Goal: Task Accomplishment & Management: Manage account settings

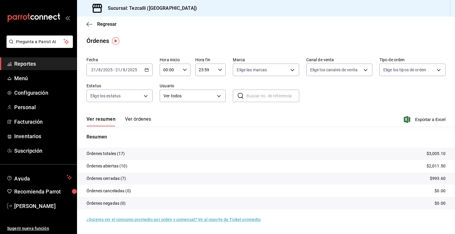
click at [140, 126] on div "Resumen Órdenes totales (17) $3,005.10 Órdenes abiertas (10) $2,011.50 Órdenes …" at bounding box center [266, 171] width 378 height 90
click at [140, 125] on button "Ver órdenes" at bounding box center [138, 121] width 26 height 10
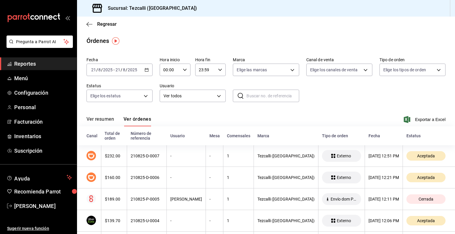
click at [99, 121] on button "Ver resumen" at bounding box center [100, 121] width 28 height 10
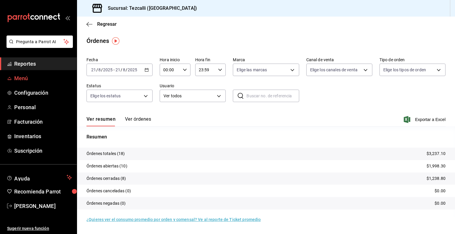
click at [32, 78] on span "Menú" at bounding box center [43, 78] width 58 height 8
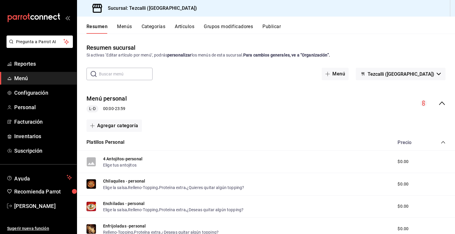
click at [179, 26] on button "Artículos" at bounding box center [185, 29] width 20 height 10
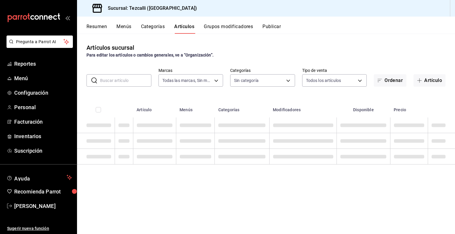
type input "18689ee2-ba4b-482e-b8cd-c8334c7db8ec,22f768fd-becd-4c31-a818-2407a4be0b08"
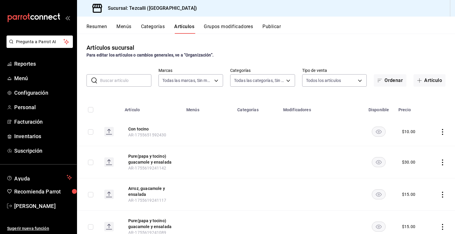
click at [116, 77] on input "text" at bounding box center [125, 81] width 51 height 12
type input "a037816d-1762-4110-85fb-de6c64f56d36,ed31f90a-1473-4592-bc6b-c482666ba759,20878…"
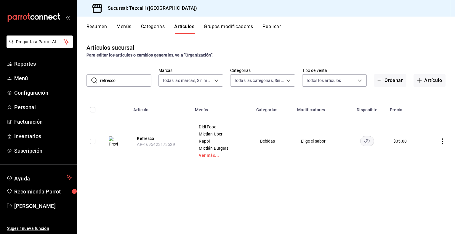
click at [115, 142] on img at bounding box center [113, 141] width 9 height 11
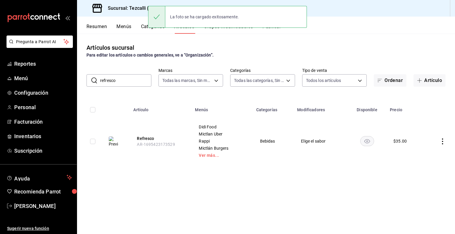
click at [107, 80] on input "refresco" at bounding box center [125, 81] width 51 height 12
click at [107, 80] on input "c" at bounding box center [125, 81] width 51 height 12
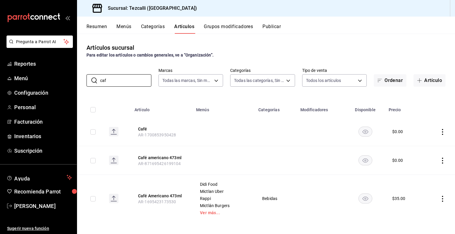
scroll to position [2, 0]
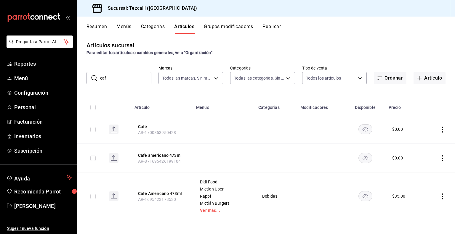
click at [113, 197] on rect at bounding box center [113, 196] width 9 height 9
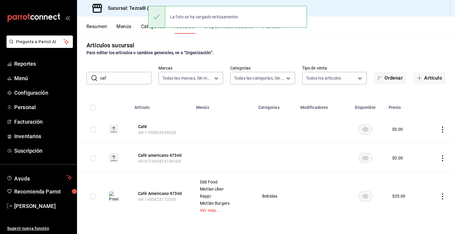
click at [117, 78] on input "caf" at bounding box center [125, 78] width 51 height 12
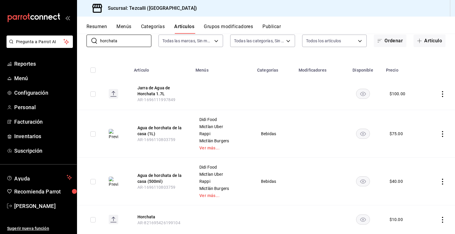
scroll to position [65, 0]
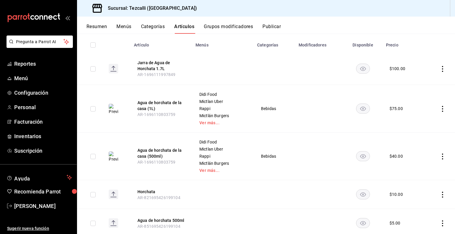
click at [112, 108] on img at bounding box center [113, 109] width 9 height 11
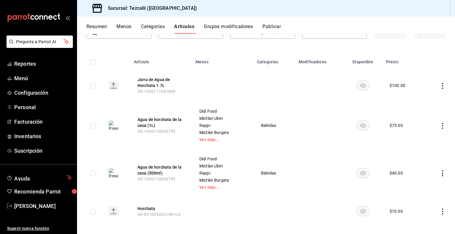
scroll to position [82, 0]
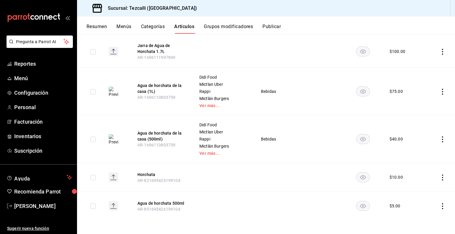
click at [115, 69] on td at bounding box center [117, 92] width 26 height 48
click at [113, 148] on td at bounding box center [117, 139] width 26 height 48
click at [115, 139] on img at bounding box center [113, 139] width 9 height 11
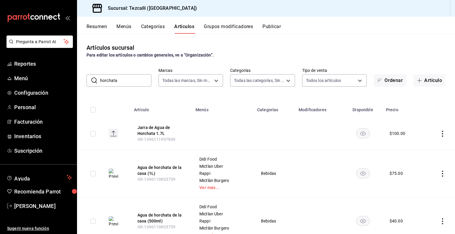
click at [124, 78] on input "horchata" at bounding box center [125, 81] width 51 height 12
type input "a"
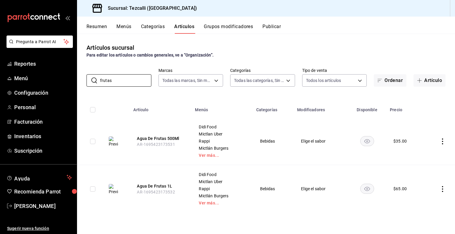
type input "frutas"
click at [115, 142] on img at bounding box center [113, 141] width 9 height 11
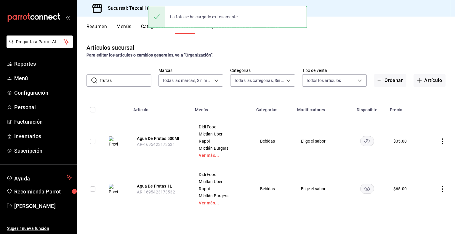
click at [112, 189] on img at bounding box center [113, 189] width 9 height 11
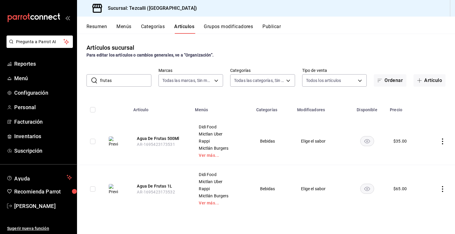
click at [217, 136] on span "Mictlan Uber" at bounding box center [222, 134] width 46 height 4
click at [264, 25] on button "Publicar" at bounding box center [271, 29] width 18 height 10
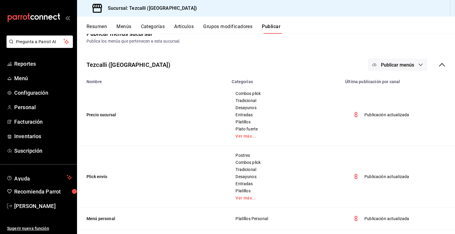
scroll to position [14, 0]
drag, startPoint x: 28, startPoint y: 75, endPoint x: 37, endPoint y: 73, distance: 9.4
click at [28, 75] on span "Menú" at bounding box center [43, 78] width 58 height 8
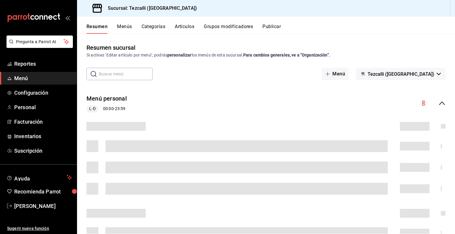
click at [192, 26] on button "Artículos" at bounding box center [185, 29] width 20 height 10
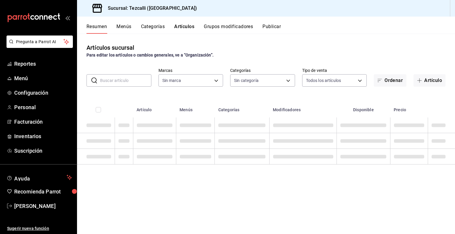
click at [125, 79] on input "text" at bounding box center [125, 81] width 51 height 12
type input "pu"
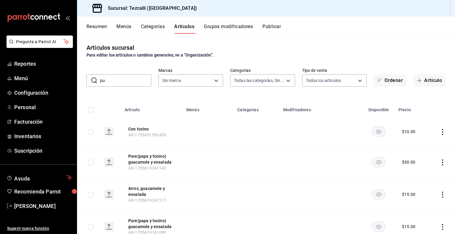
type input "a037816d-1762-4110-85fb-de6c64f56d36,ed31f90a-1473-4592-bc6b-c482666ba759,20878…"
type input "pure"
type input "18689ee2-ba4b-482e-b8cd-c8334c7db8ec,22f768fd-becd-4c31-a818-2407a4be0b08"
type input "pure"
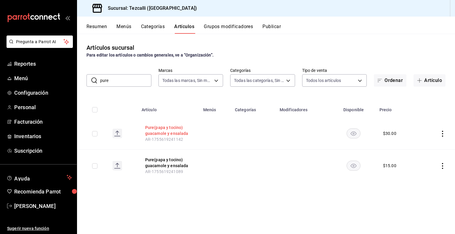
click at [167, 127] on button "Pure(papa y tocino) guacamole y ensalada" at bounding box center [168, 131] width 47 height 12
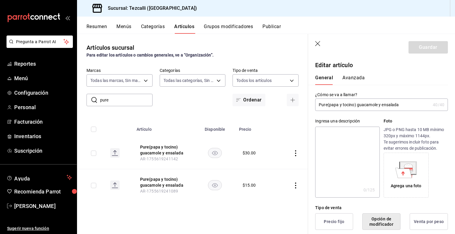
click at [404, 103] on input "Pure(papa y tocino) guacamole y ensalada" at bounding box center [372, 105] width 115 height 12
click at [354, 104] on input "Pure(papa y tocino) guacamole y ensalada" at bounding box center [372, 105] width 115 height 12
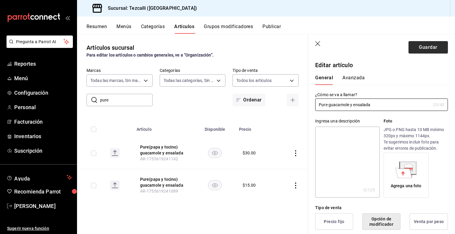
type input "Pure guacamole y ensalada"
click at [417, 47] on button "Guardar" at bounding box center [427, 47] width 39 height 12
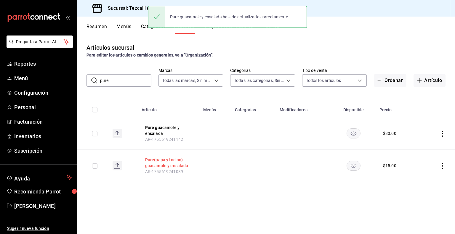
click at [166, 157] on button "Pure(papa y tocino) guacamole y ensalada" at bounding box center [168, 163] width 47 height 12
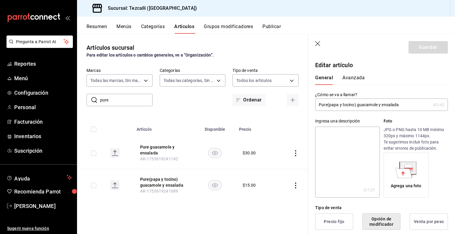
click at [356, 106] on input "Pure(papa y tocino) guacamole y ensalada" at bounding box center [372, 105] width 115 height 12
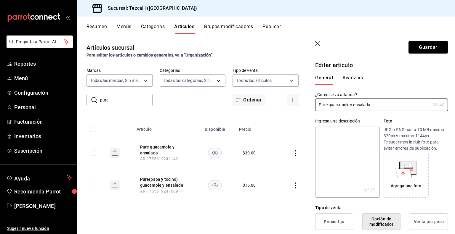
type input "Pure guacamole y ensalada"
click at [425, 49] on button "Guardar" at bounding box center [427, 47] width 39 height 12
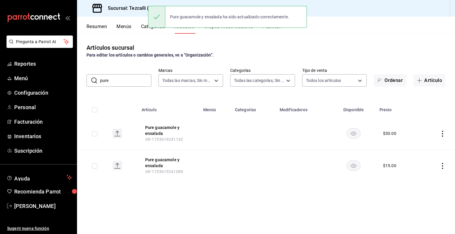
click at [271, 29] on button "Publicar" at bounding box center [271, 29] width 18 height 10
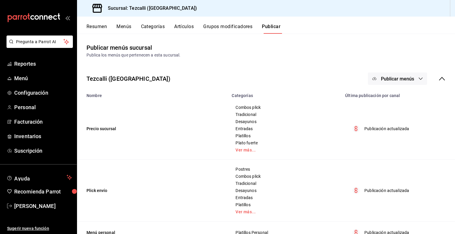
click at [403, 83] on button "Publicar menús" at bounding box center [397, 79] width 59 height 12
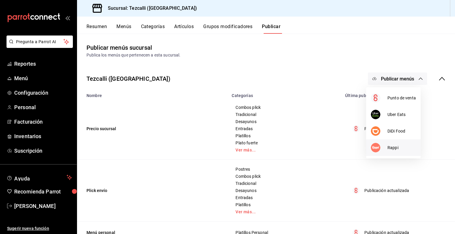
click at [391, 150] on span "Rappi" at bounding box center [401, 148] width 28 height 6
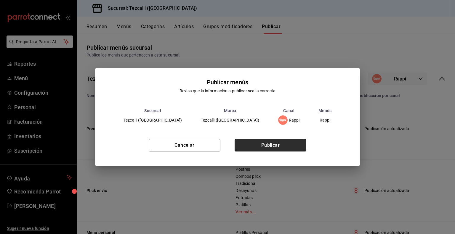
click at [281, 142] on button "Publicar" at bounding box center [270, 145] width 72 height 12
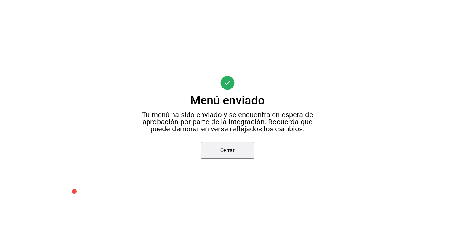
drag, startPoint x: 233, startPoint y: 155, endPoint x: 219, endPoint y: 152, distance: 14.0
click at [219, 152] on button "Cerrar" at bounding box center [227, 150] width 53 height 17
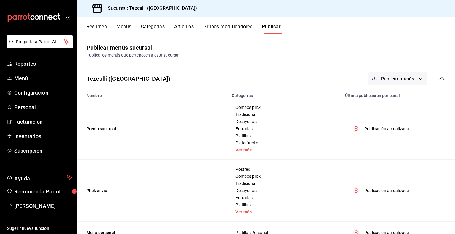
click at [438, 79] on icon at bounding box center [441, 78] width 7 height 7
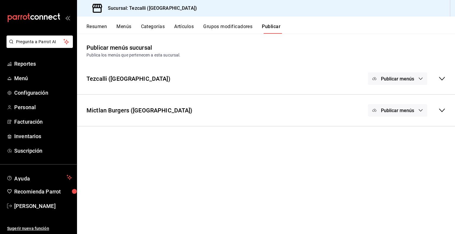
click at [402, 107] on button "Publicar menús" at bounding box center [397, 110] width 59 height 12
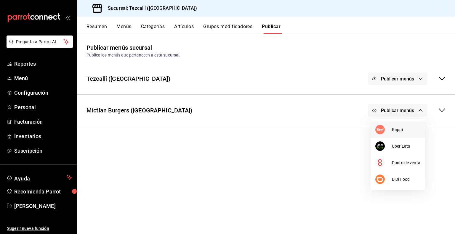
click at [398, 130] on span "Rappi" at bounding box center [406, 130] width 28 height 6
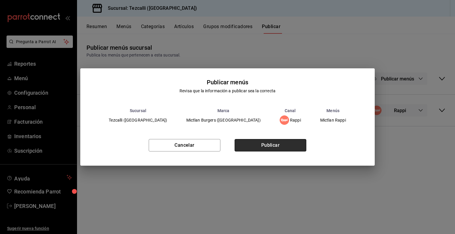
click at [281, 148] on button "Publicar" at bounding box center [270, 145] width 72 height 12
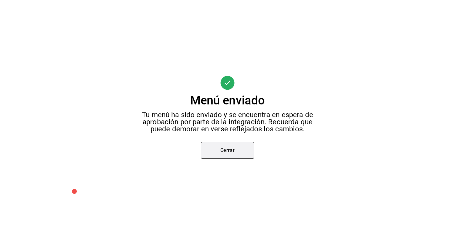
click at [238, 148] on button "Cerrar" at bounding box center [227, 150] width 53 height 17
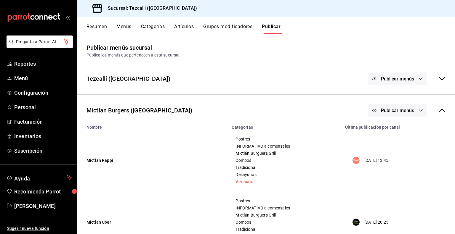
click at [187, 28] on button "Artículos" at bounding box center [184, 29] width 20 height 10
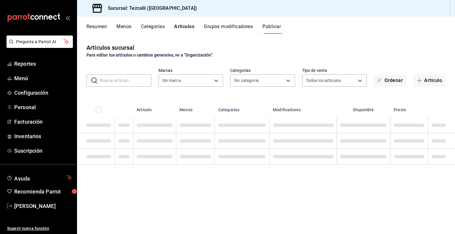
type input "18689ee2-ba4b-482e-b8cd-c8334c7db8ec,22f768fd-becd-4c31-a818-2407a4be0b08"
click at [121, 78] on input "text" at bounding box center [125, 81] width 51 height 12
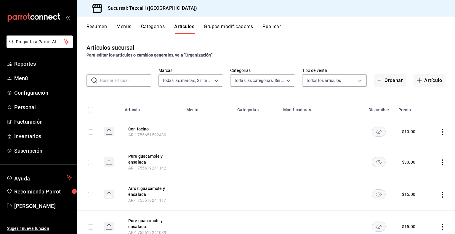
type input "a037816d-1762-4110-85fb-de6c64f56d36,ed31f90a-1473-4592-bc6b-c482666ba759,20878…"
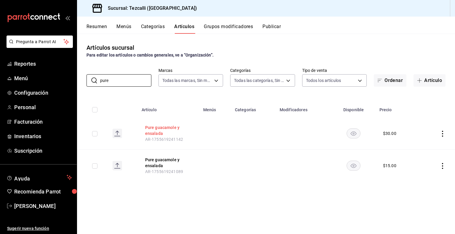
type input "pure"
click at [155, 133] on button "Pure guacamole y ensalada" at bounding box center [168, 131] width 47 height 12
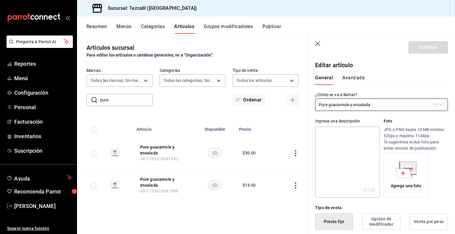
type input "$30.00"
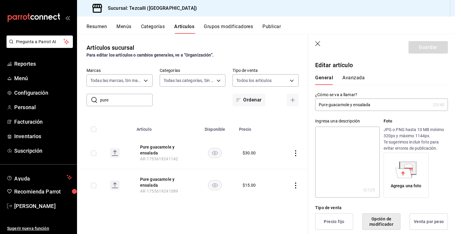
click at [348, 105] on input "Pure guacamole y ensalada" at bounding box center [372, 105] width 115 height 12
paste input "(papa y [PERSON_NAME])"
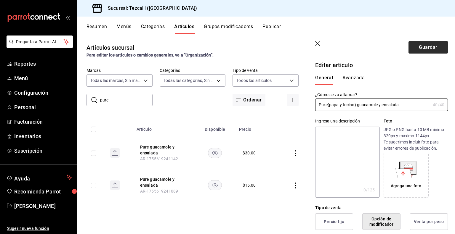
type input "Pure(papa y tocino) guacamole y ensalada"
click at [426, 51] on button "Guardar" at bounding box center [427, 47] width 39 height 12
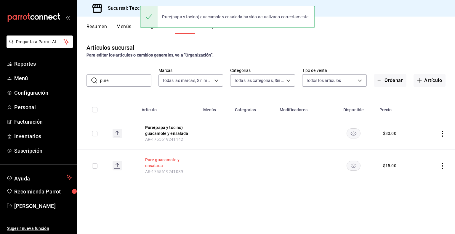
click at [158, 161] on button "Pure guacamole y ensalada" at bounding box center [168, 163] width 47 height 12
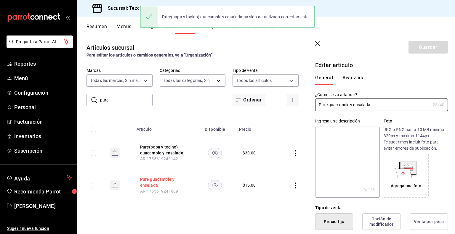
type input "$15.00"
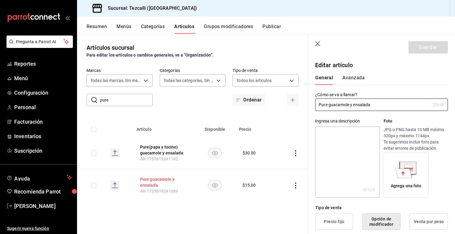
click at [157, 179] on button "Pure guacamole y ensalada" at bounding box center [163, 182] width 47 height 12
click at [162, 178] on button "Pure guacamole y ensalada" at bounding box center [163, 182] width 47 height 12
click at [282, 54] on div "Para editar los artículos o cambios generales, ve a “Organización”." at bounding box center [192, 55] width 212 height 6
click at [317, 43] on icon "button" at bounding box center [318, 44] width 6 height 6
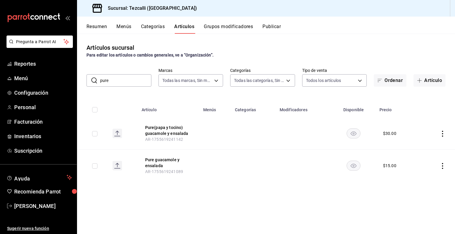
click at [273, 27] on button "Publicar" at bounding box center [271, 29] width 18 height 10
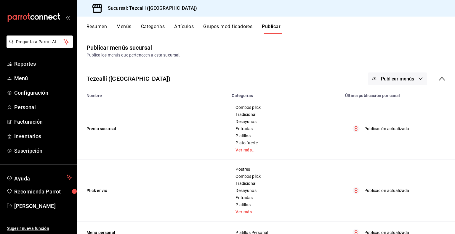
click at [185, 28] on button "Artículos" at bounding box center [184, 29] width 20 height 10
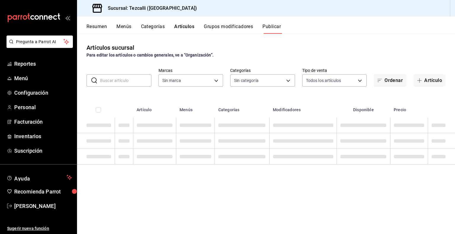
type input "18689ee2-ba4b-482e-b8cd-c8334c7db8ec,22f768fd-becd-4c31-a818-2407a4be0b08"
click at [121, 77] on input "text" at bounding box center [125, 81] width 51 height 12
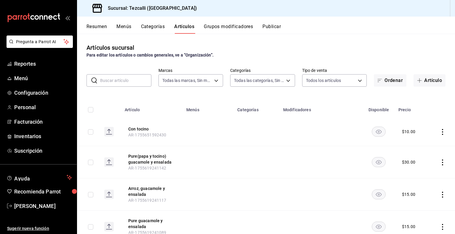
type input "a037816d-1762-4110-85fb-de6c64f56d36,ed31f90a-1473-4592-bc6b-c482666ba759,20878…"
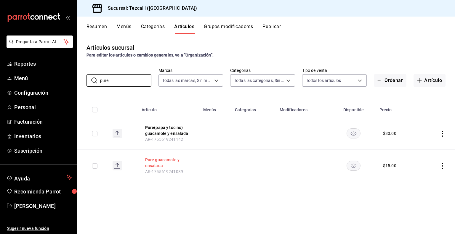
type input "pure"
click at [162, 161] on button "Pure guacamole y ensalada" at bounding box center [168, 163] width 47 height 12
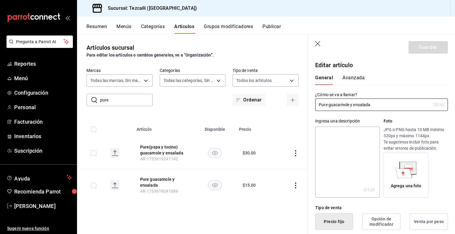
type input "$15.00"
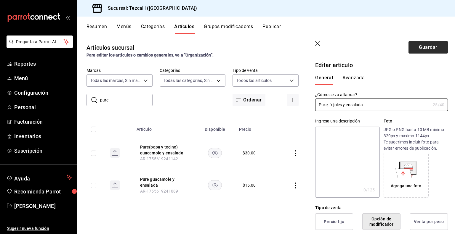
type input "Pure, frijoles y ensalada"
click at [424, 45] on button "Guardar" at bounding box center [427, 47] width 39 height 12
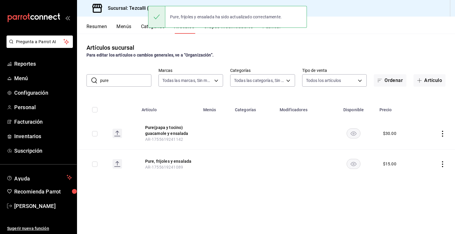
click at [215, 197] on div "Artículos sucursal Para editar los artículos o cambios generales, ve a “Organiz…" at bounding box center [266, 134] width 378 height 200
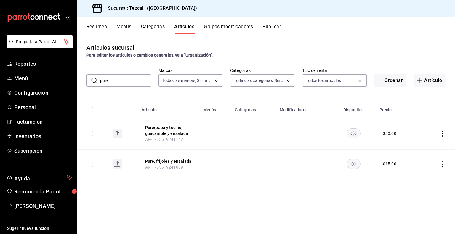
click at [272, 31] on button "Publicar" at bounding box center [271, 29] width 18 height 10
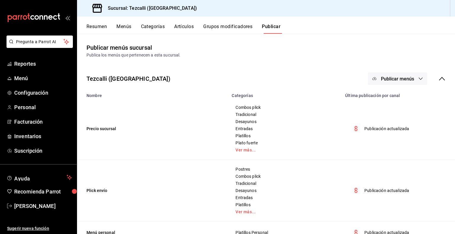
click at [386, 81] on span "Publicar menús" at bounding box center [397, 79] width 33 height 6
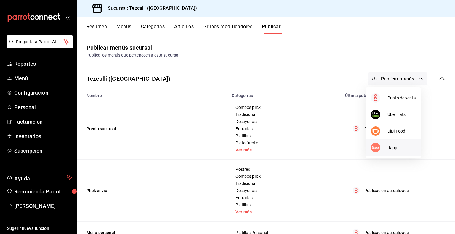
click at [389, 146] on span "Rappi" at bounding box center [401, 148] width 28 height 6
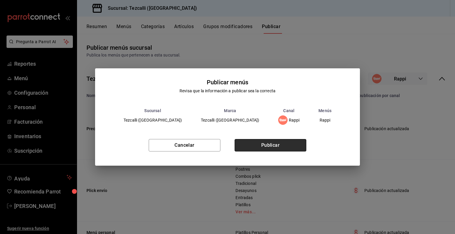
click at [274, 149] on button "Publicar" at bounding box center [270, 145] width 72 height 12
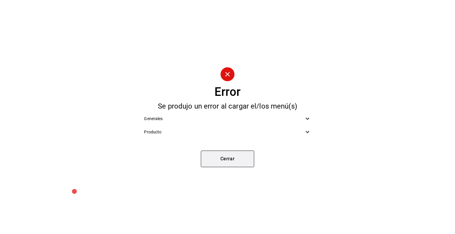
click at [228, 158] on button "Cerrar" at bounding box center [227, 159] width 53 height 17
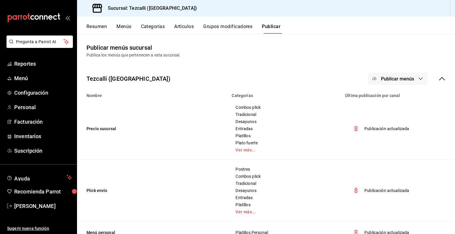
click at [180, 27] on button "Artículos" at bounding box center [184, 29] width 20 height 10
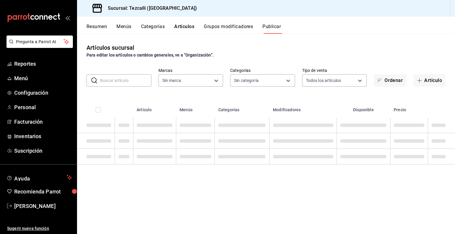
type input "18689ee2-ba4b-482e-b8cd-c8334c7db8ec,22f768fd-becd-4c31-a818-2407a4be0b08"
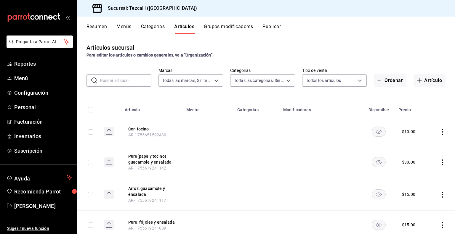
type input "18689ee2-ba4b-482e-b8cd-c8334c7db8ec,22f768fd-becd-4c31-a818-2407a4be0b08"
type input "a037816d-1762-4110-85fb-de6c64f56d36,ed31f90a-1473-4592-bc6b-c482666ba759,20878…"
click at [136, 82] on input "text" at bounding box center [125, 81] width 51 height 12
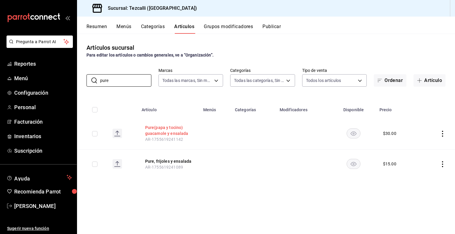
type input "pure"
click at [162, 127] on button "Pure(papa y tocino) guacamole y ensalada" at bounding box center [168, 131] width 47 height 12
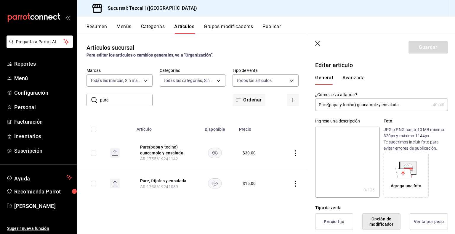
click at [354, 104] on input "Pure(papa y tocino) guacamole y ensalada" at bounding box center [372, 105] width 115 height 12
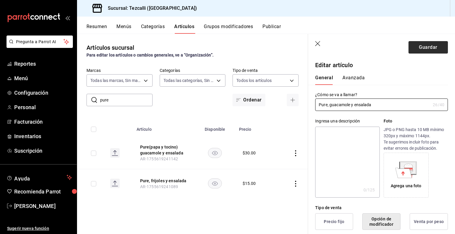
type input "Pure, guacamole y ensalada"
click at [430, 50] on button "Guardar" at bounding box center [427, 47] width 39 height 12
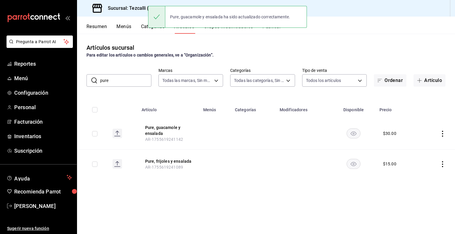
click at [273, 30] on button "Publicar" at bounding box center [271, 29] width 18 height 10
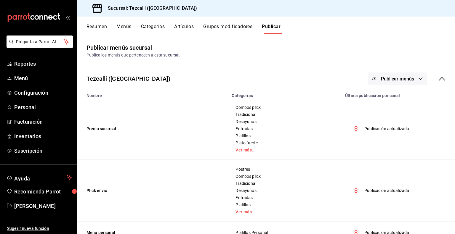
click at [419, 77] on button "Publicar menús" at bounding box center [397, 79] width 59 height 12
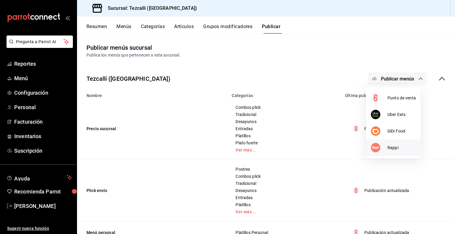
click at [379, 155] on li "Rappi" at bounding box center [393, 147] width 54 height 17
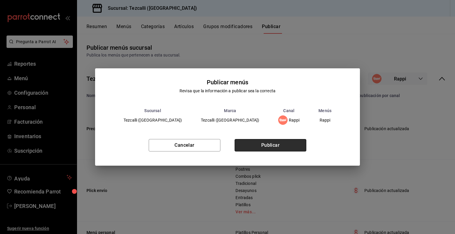
click at [295, 140] on button "Publicar" at bounding box center [270, 145] width 72 height 12
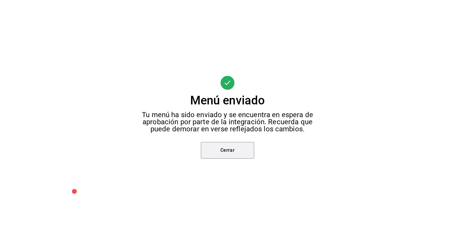
click at [238, 157] on button "Cerrar" at bounding box center [227, 150] width 53 height 17
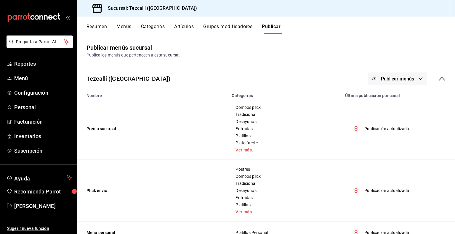
click at [442, 80] on div "Tezcalli ([GEOGRAPHIC_DATA]) Publicar menús" at bounding box center [266, 79] width 378 height 22
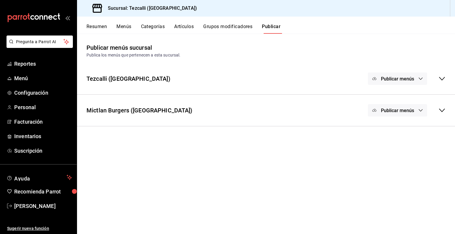
click at [412, 109] on span "Publicar menús" at bounding box center [397, 111] width 33 height 6
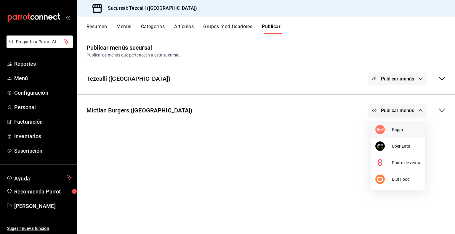
click at [399, 132] on span "Rappi" at bounding box center [406, 130] width 28 height 6
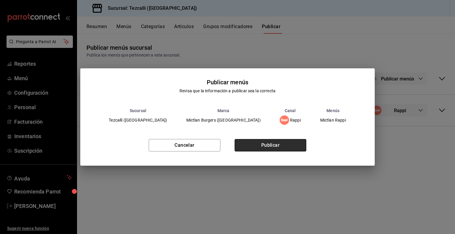
click at [274, 147] on button "Publicar" at bounding box center [270, 145] width 72 height 12
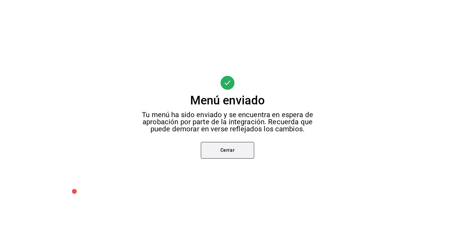
click at [248, 148] on button "Cerrar" at bounding box center [227, 150] width 53 height 17
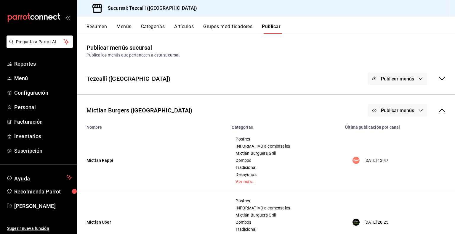
click at [190, 27] on button "Artículos" at bounding box center [184, 29] width 20 height 10
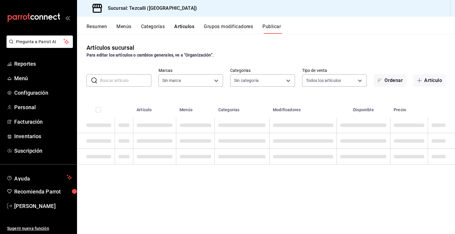
type input "18689ee2-ba4b-482e-b8cd-c8334c7db8ec,22f768fd-becd-4c31-a818-2407a4be0b08"
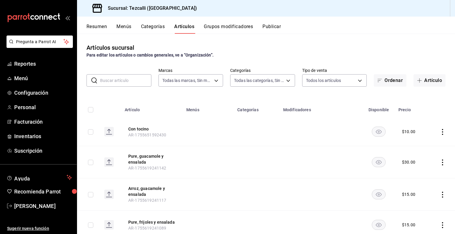
type input "a037816d-1762-4110-85fb-de6c64f56d36,ed31f90a-1473-4592-bc6b-c482666ba759,20878…"
click at [137, 74] on div "​ ​" at bounding box center [118, 80] width 65 height 12
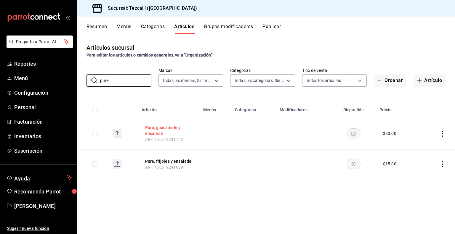
type input "pure"
click at [157, 132] on button "Pure, guacamole y ensalada" at bounding box center [168, 131] width 47 height 12
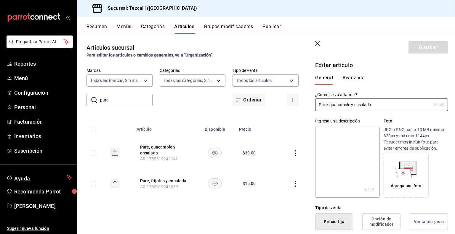
type input "$30.00"
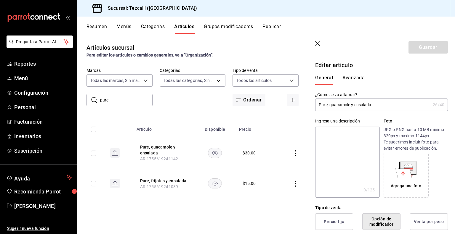
click at [327, 104] on input "Pure, guacamole y ensalada" at bounding box center [372, 105] width 115 height 12
paste input "(papa y [PERSON_NAME]"
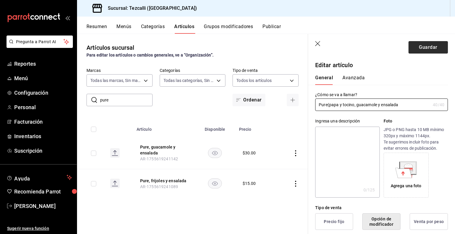
type input "Pure(papa y tocino, guacamole y ensalada"
click at [424, 50] on button "Guardar" at bounding box center [427, 47] width 39 height 12
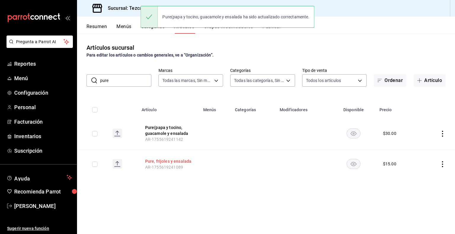
click at [176, 162] on button "Pure, frijoles y ensalada" at bounding box center [168, 161] width 47 height 6
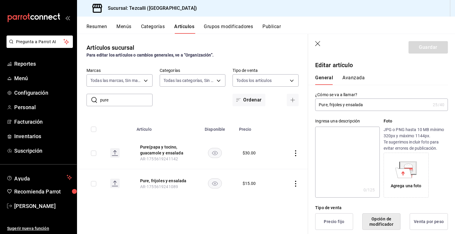
click at [327, 104] on input "Pure, frijoles y ensalada" at bounding box center [372, 105] width 115 height 12
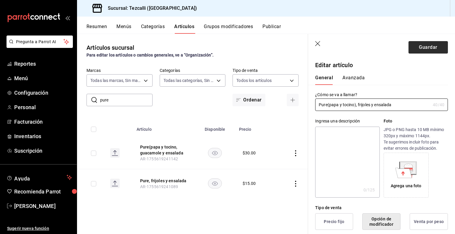
type input "Pure(papa y tocino), frijoles y ensalada"
click at [419, 47] on button "Guardar" at bounding box center [427, 47] width 39 height 12
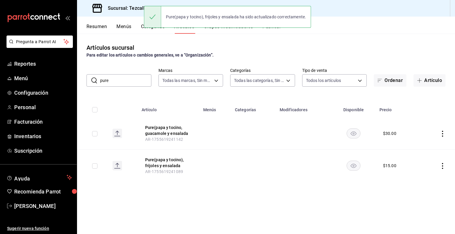
click at [276, 30] on button "Publicar" at bounding box center [271, 29] width 18 height 10
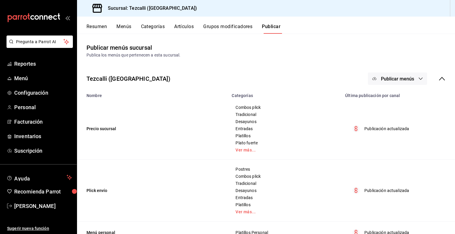
click at [408, 77] on span "Publicar menús" at bounding box center [397, 79] width 33 height 6
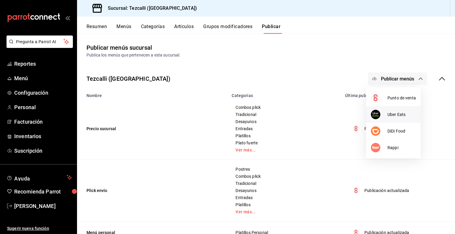
click at [397, 113] on span "Uber Eats" at bounding box center [401, 115] width 28 height 6
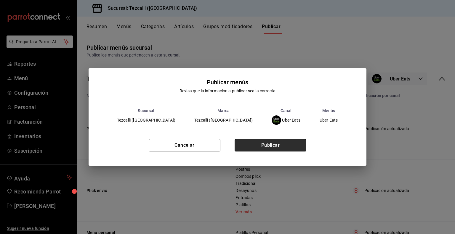
click at [275, 149] on button "Publicar" at bounding box center [270, 145] width 72 height 12
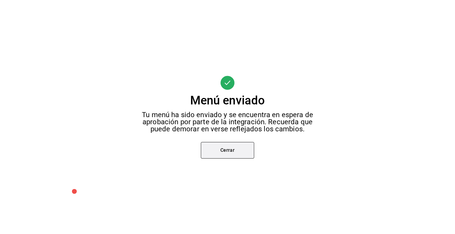
click at [235, 155] on button "Cerrar" at bounding box center [227, 150] width 53 height 17
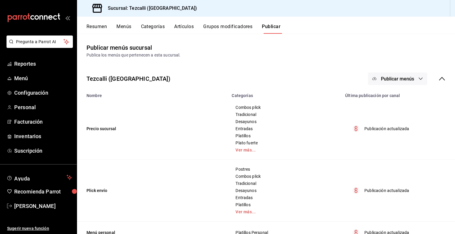
click at [393, 79] on span "Publicar menús" at bounding box center [397, 79] width 33 height 6
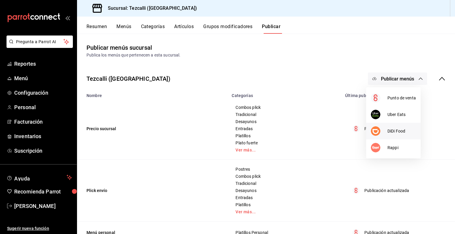
click at [383, 131] on div at bounding box center [379, 130] width 17 height 9
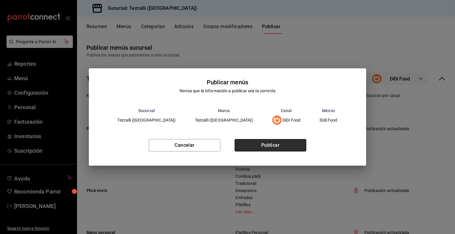
click at [267, 147] on button "Publicar" at bounding box center [270, 145] width 72 height 12
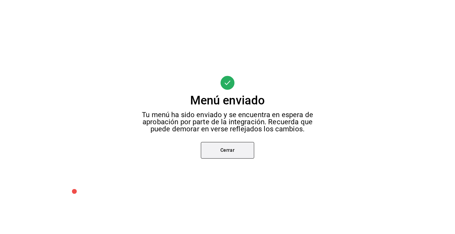
click at [229, 152] on button "Cerrar" at bounding box center [227, 150] width 53 height 17
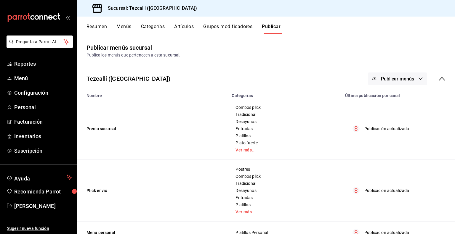
click at [438, 76] on icon at bounding box center [441, 78] width 7 height 7
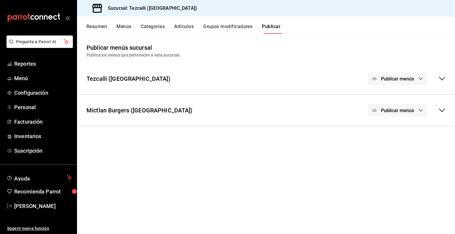
click at [406, 109] on span "Publicar menús" at bounding box center [397, 111] width 33 height 6
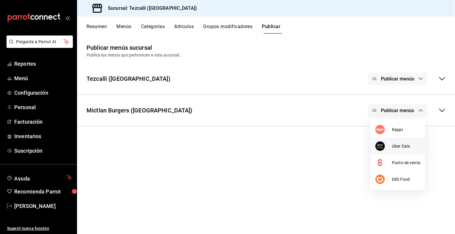
click at [392, 144] on span "Uber Eats" at bounding box center [406, 146] width 28 height 6
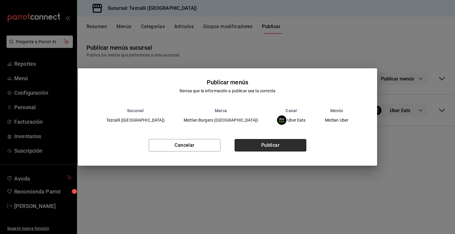
click at [279, 148] on button "Publicar" at bounding box center [270, 145] width 72 height 12
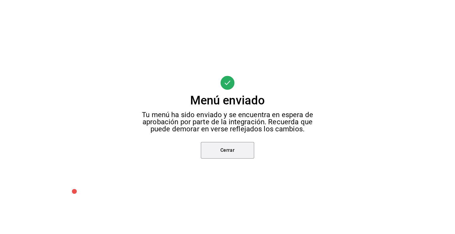
click at [241, 149] on button "Cerrar" at bounding box center [227, 150] width 53 height 17
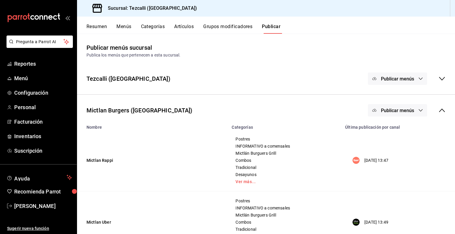
click at [418, 110] on icon "button" at bounding box center [420, 110] width 5 height 5
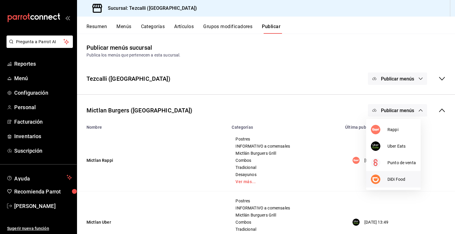
click at [395, 180] on span "DiDi Food" at bounding box center [401, 179] width 28 height 6
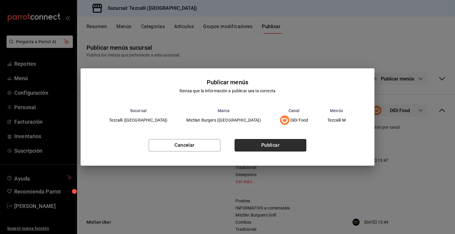
click at [268, 146] on button "Publicar" at bounding box center [270, 145] width 72 height 12
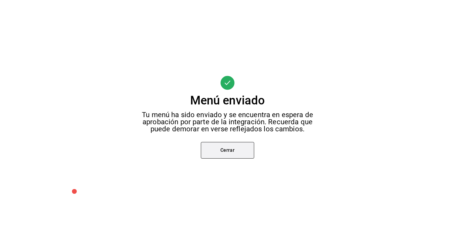
click at [242, 157] on button "Cerrar" at bounding box center [227, 150] width 53 height 17
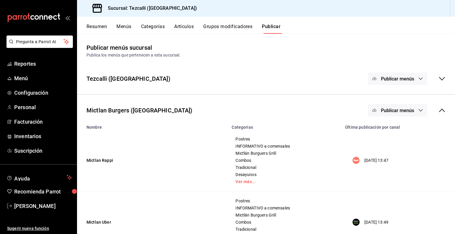
click at [94, 27] on button "Resumen" at bounding box center [96, 29] width 20 height 10
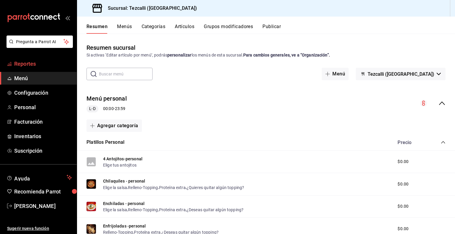
click at [37, 64] on span "Reportes" at bounding box center [43, 64] width 58 height 8
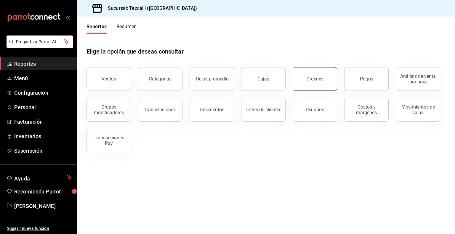
click at [309, 84] on button "Órdenes" at bounding box center [314, 79] width 44 height 24
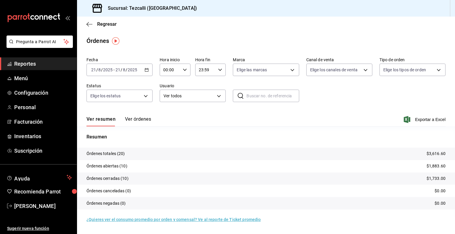
click at [129, 121] on button "Ver órdenes" at bounding box center [138, 121] width 26 height 10
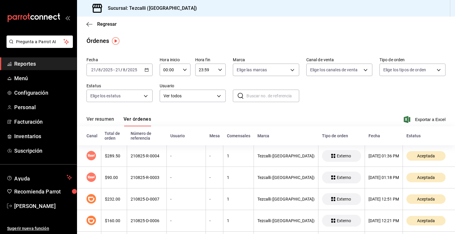
click at [105, 117] on button "Ver resumen" at bounding box center [100, 121] width 28 height 10
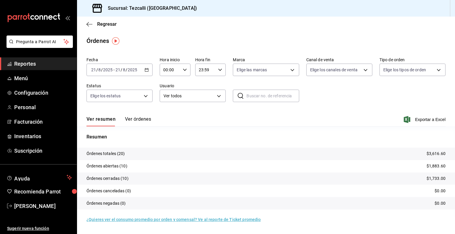
drag, startPoint x: 137, startPoint y: 115, endPoint x: 136, endPoint y: 118, distance: 3.4
click at [136, 118] on div "Ver resumen Ver órdenes Exportar a Excel" at bounding box center [265, 117] width 359 height 17
click at [136, 118] on button "Ver órdenes" at bounding box center [138, 121] width 26 height 10
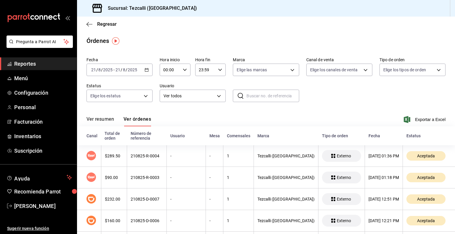
click at [109, 120] on button "Ver resumen" at bounding box center [100, 121] width 28 height 10
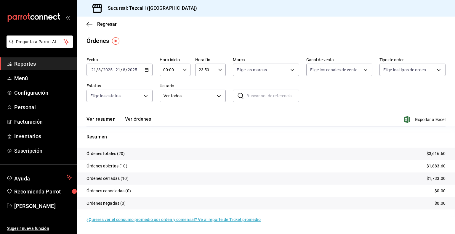
click at [130, 119] on button "Ver órdenes" at bounding box center [138, 121] width 26 height 10
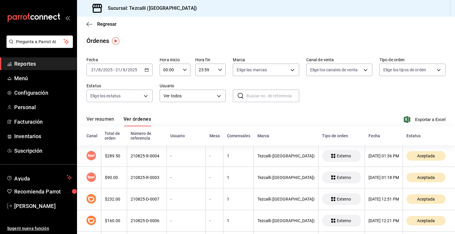
click at [106, 119] on button "Ver resumen" at bounding box center [100, 121] width 28 height 10
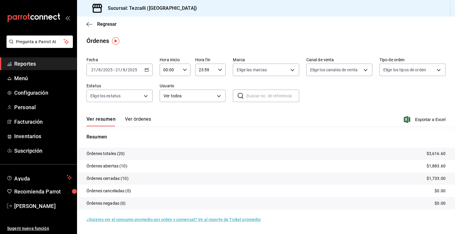
drag, startPoint x: 125, startPoint y: 115, endPoint x: 128, endPoint y: 121, distance: 6.5
click at [128, 121] on div "Ver resumen Ver órdenes Exportar a Excel" at bounding box center [265, 117] width 359 height 17
click at [128, 121] on button "Ver órdenes" at bounding box center [138, 121] width 26 height 10
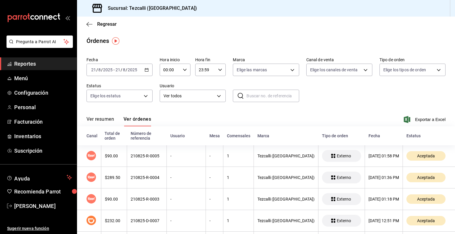
click at [109, 121] on button "Ver resumen" at bounding box center [100, 121] width 28 height 10
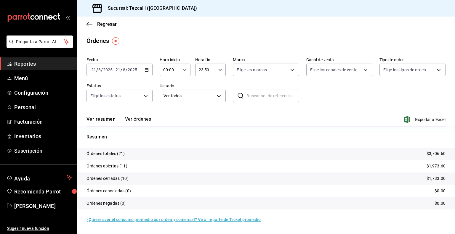
click at [139, 125] on button "Ver órdenes" at bounding box center [138, 121] width 26 height 10
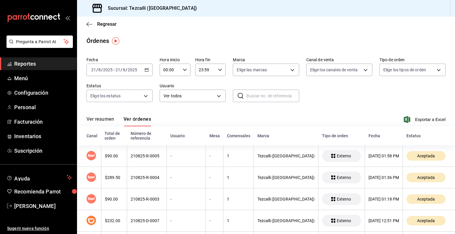
click at [99, 117] on button "Ver resumen" at bounding box center [100, 121] width 28 height 10
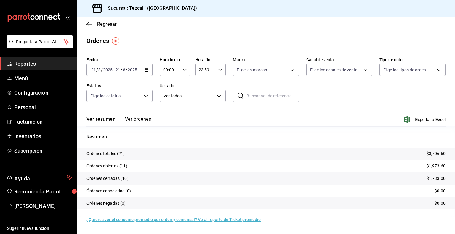
click at [39, 66] on span "Reportes" at bounding box center [43, 64] width 58 height 8
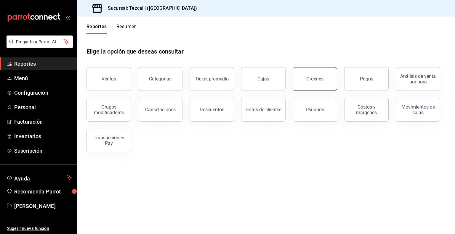
click at [313, 81] on div "Órdenes" at bounding box center [314, 79] width 17 height 6
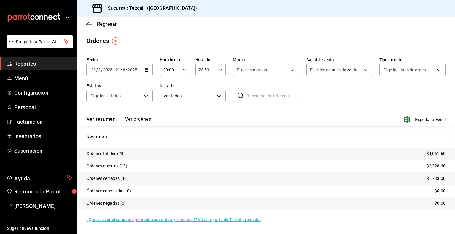
click at [132, 119] on button "Ver órdenes" at bounding box center [138, 121] width 26 height 10
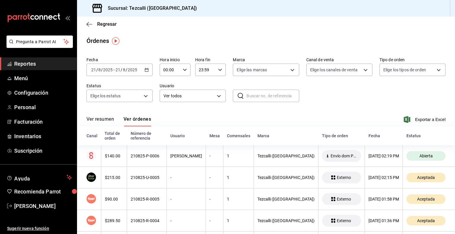
click at [107, 122] on button "Ver resumen" at bounding box center [100, 121] width 28 height 10
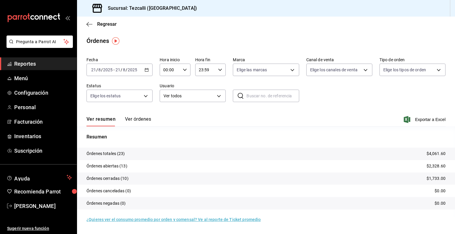
click at [41, 62] on span "Reportes" at bounding box center [43, 64] width 58 height 8
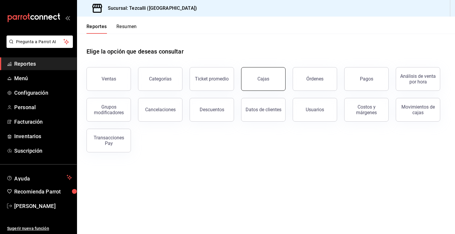
click at [282, 80] on button "Cajas" at bounding box center [263, 79] width 44 height 24
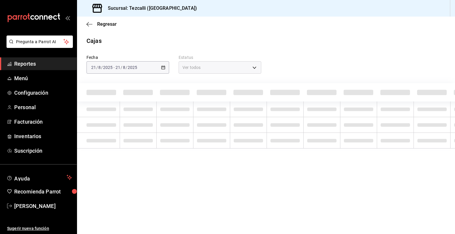
click at [139, 66] on div "[DATE] [DATE] - [DATE] [DATE]" at bounding box center [127, 67] width 83 height 12
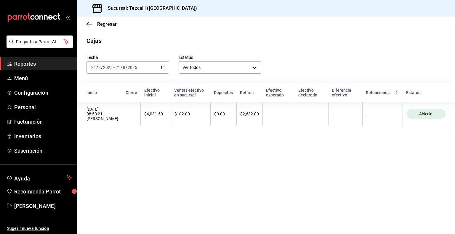
click at [139, 66] on div "[DATE] [DATE] - [DATE] [DATE]" at bounding box center [127, 67] width 83 height 12
click at [137, 98] on span "Ayer" at bounding box center [114, 99] width 46 height 6
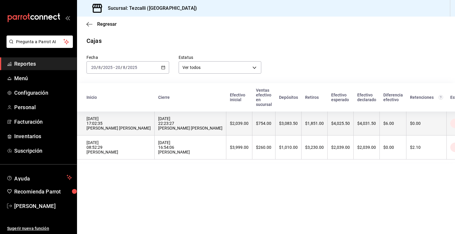
click at [149, 125] on div "[DATE] 17:02:35 [PERSON_NAME] [PERSON_NAME]" at bounding box center [118, 123] width 64 height 14
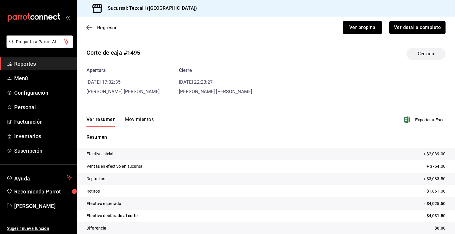
click at [131, 122] on button "Movimientos" at bounding box center [139, 122] width 29 height 10
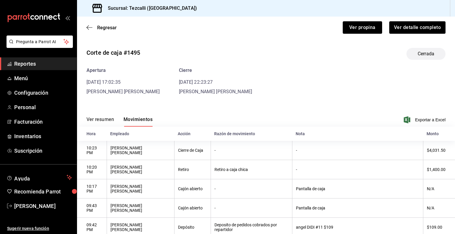
click at [44, 58] on link "Reportes" at bounding box center [38, 63] width 77 height 13
